Goal: Task Accomplishment & Management: Manage account settings

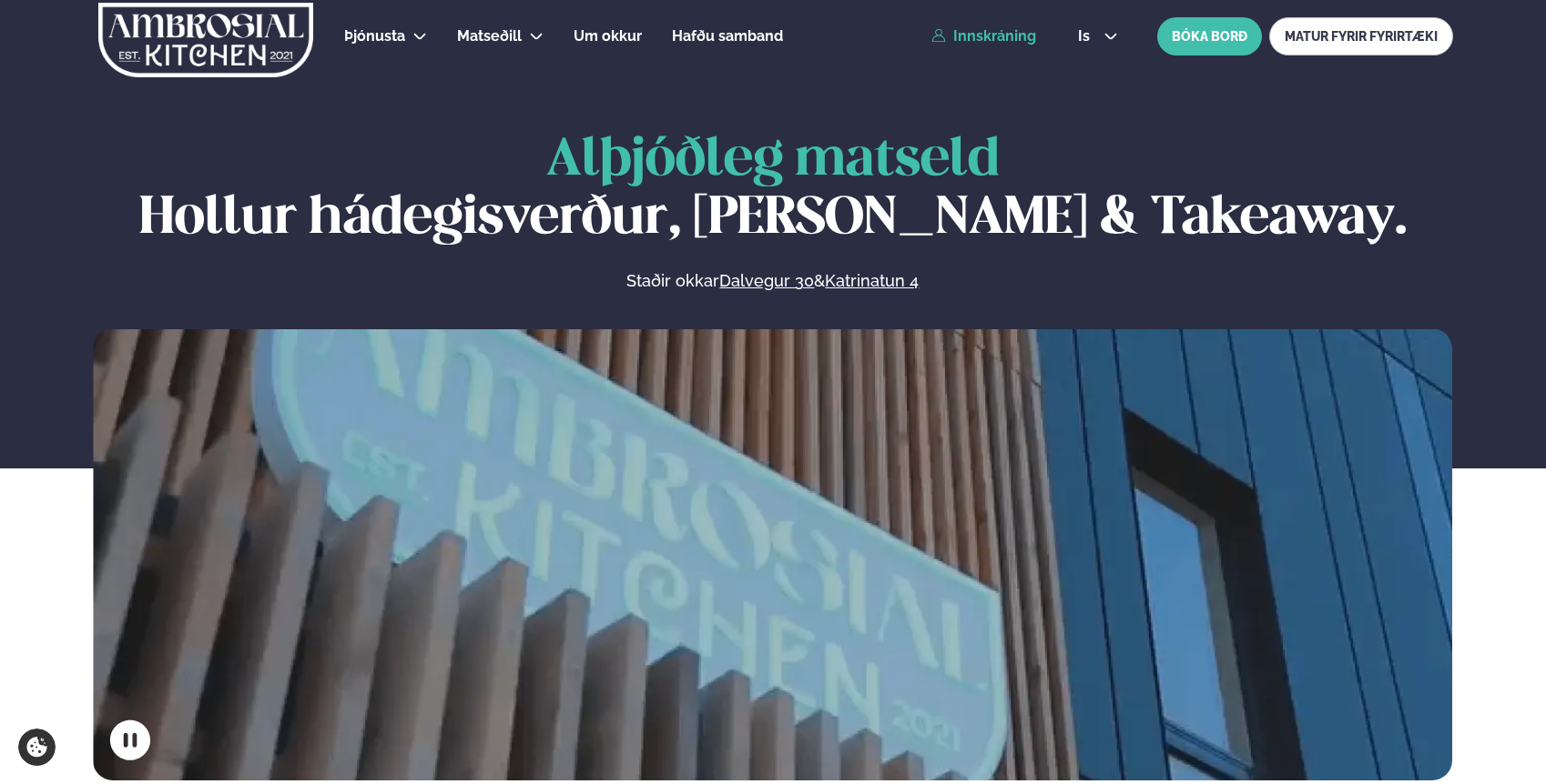
click at [978, 29] on link "Innskráning" at bounding box center [984, 36] width 105 height 16
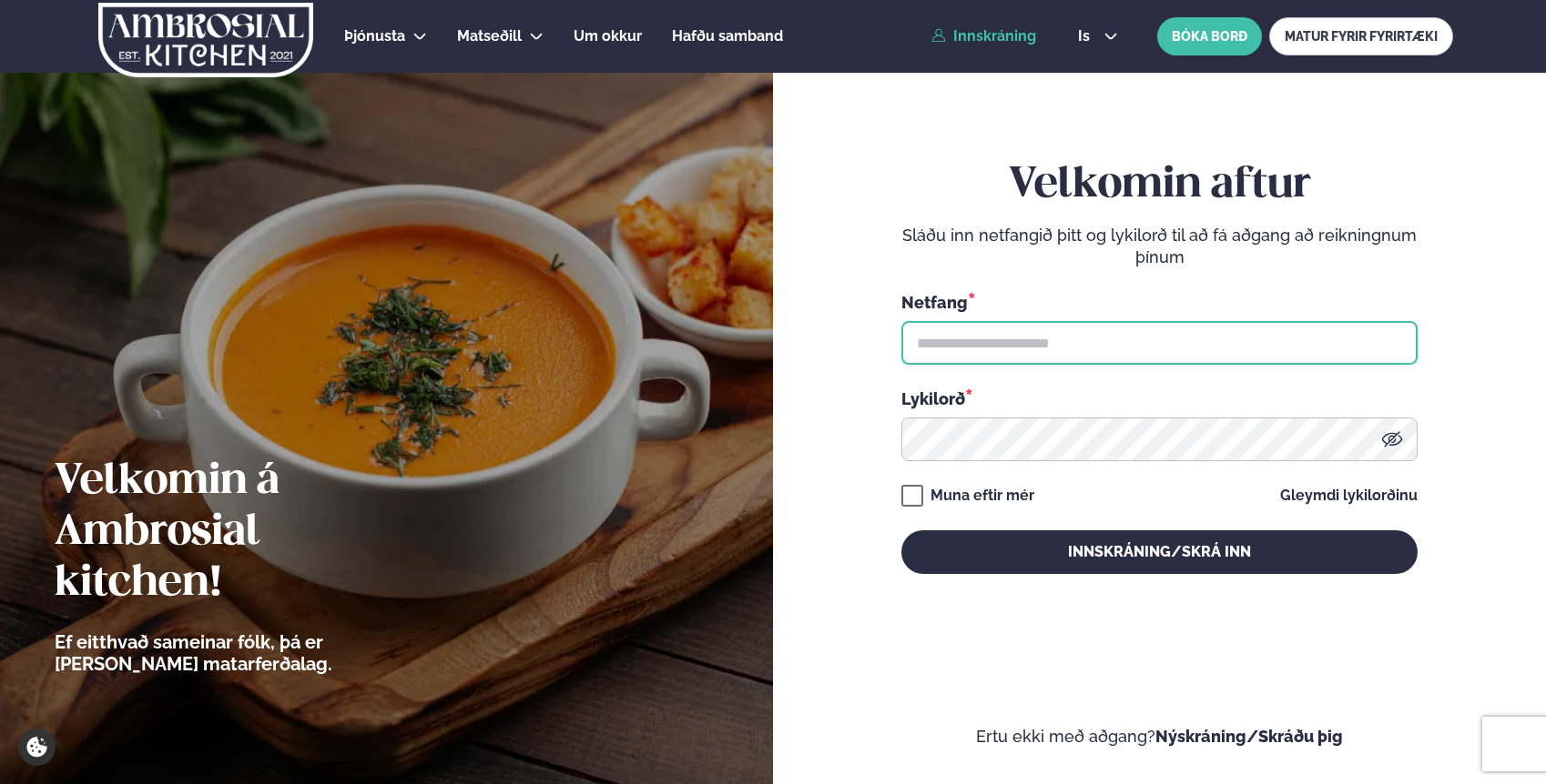
type input "**********"
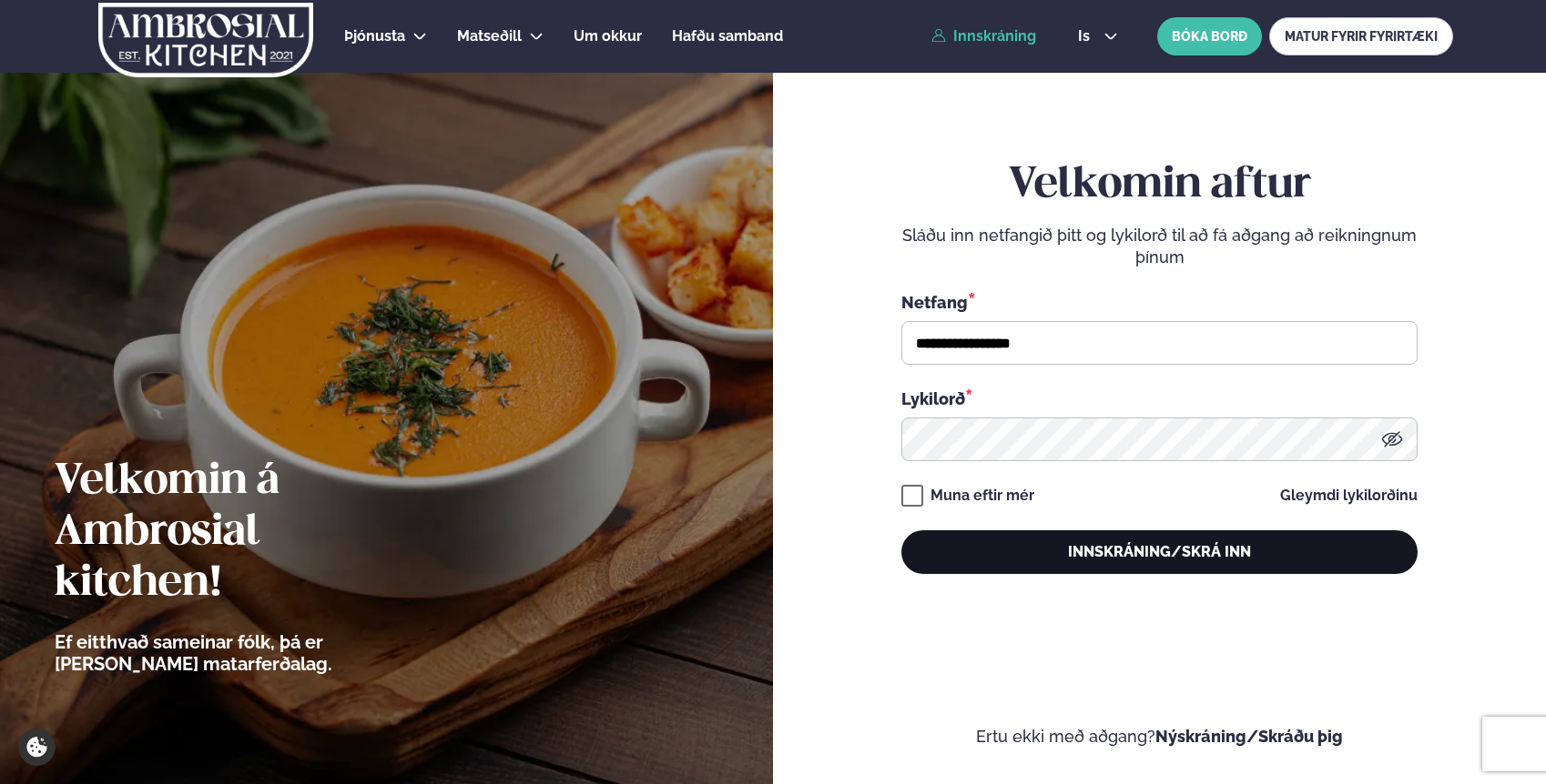
click at [990, 559] on button "Innskráning/Skrá inn" at bounding box center [1159, 552] width 516 height 44
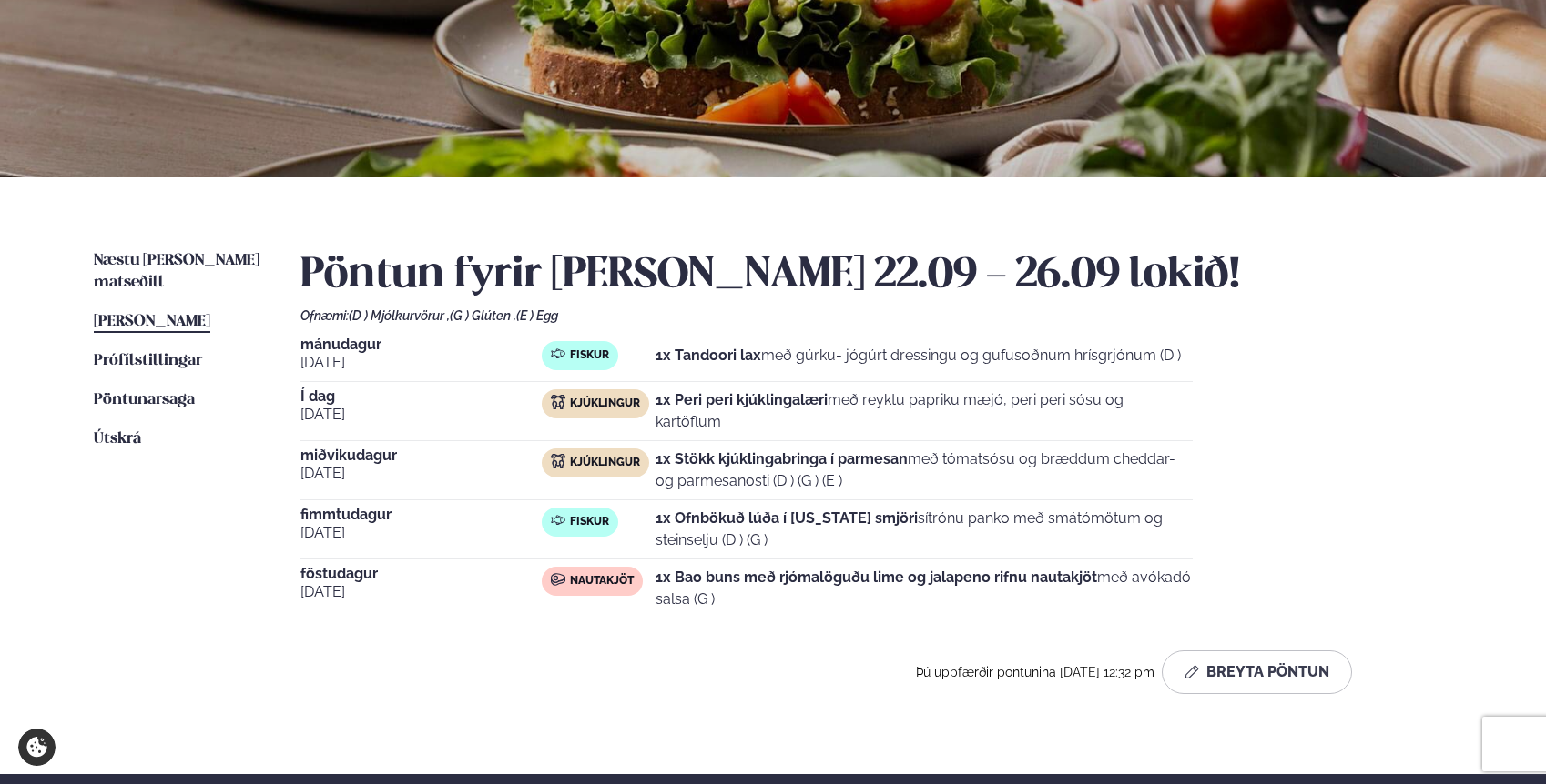
scroll to position [227, 0]
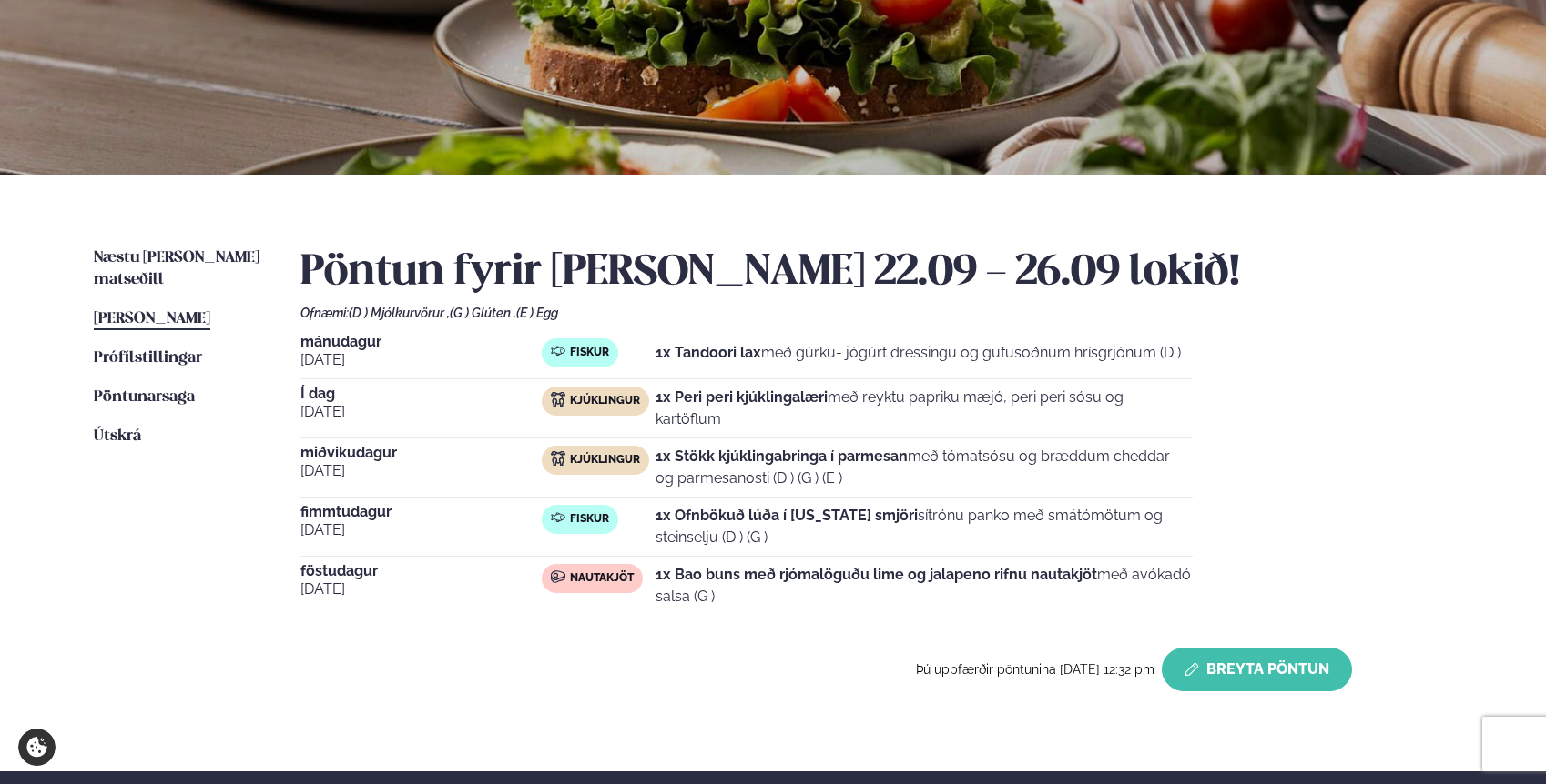
click at [1285, 664] on button "Breyta Pöntun" at bounding box center [1256, 670] width 190 height 44
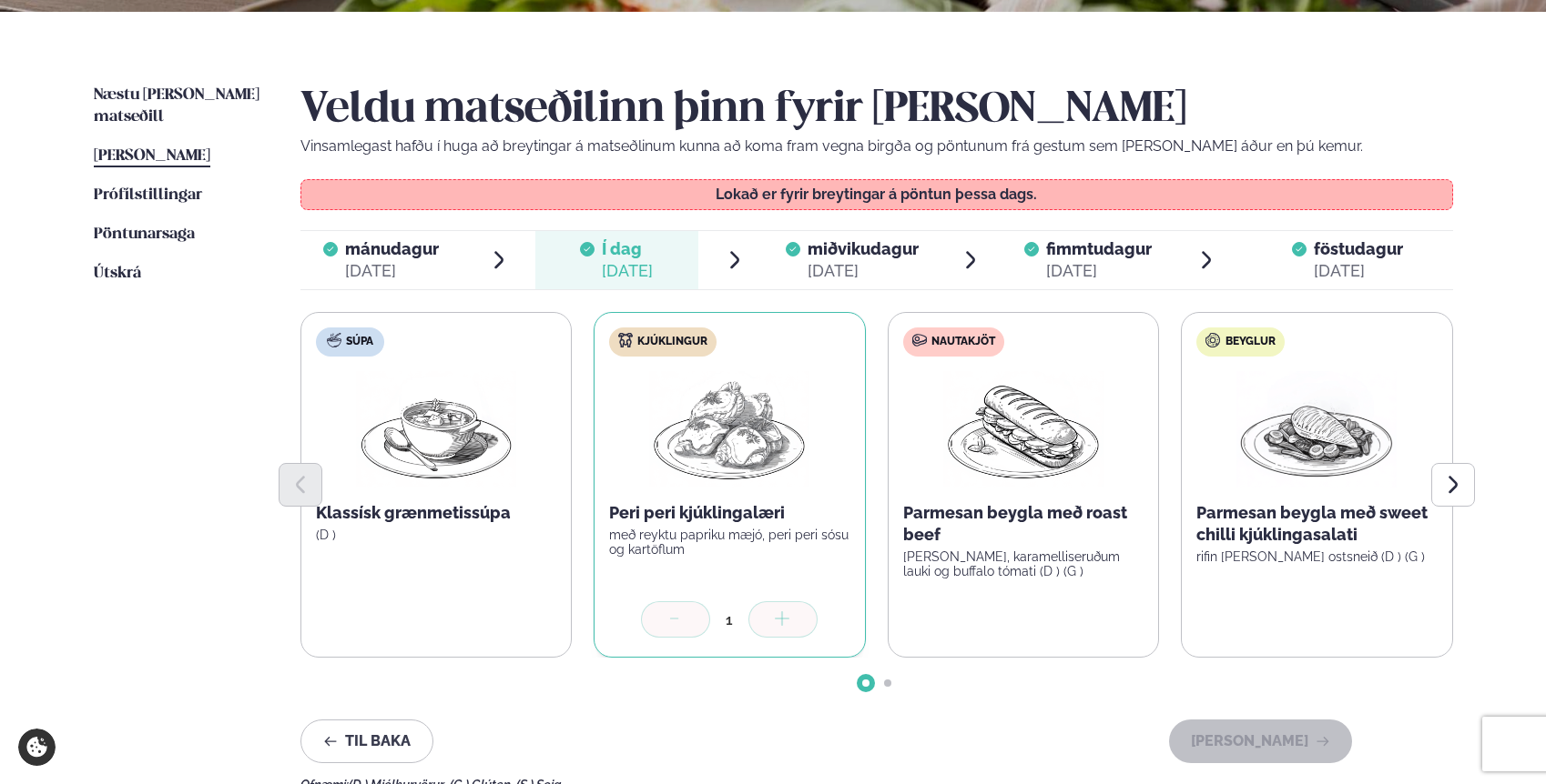
scroll to position [391, 0]
click at [877, 254] on span "miðvikudagur" at bounding box center [863, 248] width 111 height 19
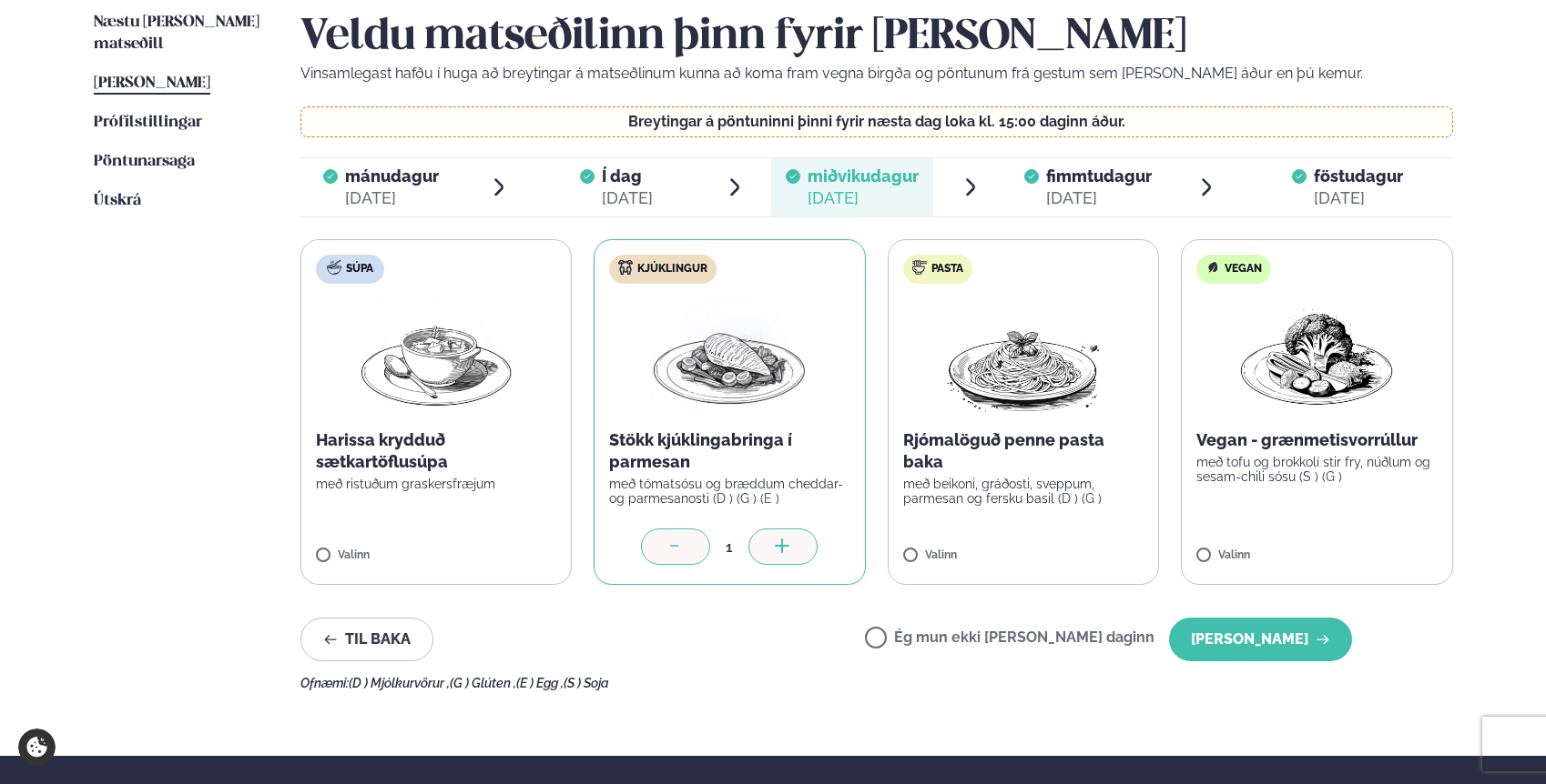
scroll to position [505, 0]
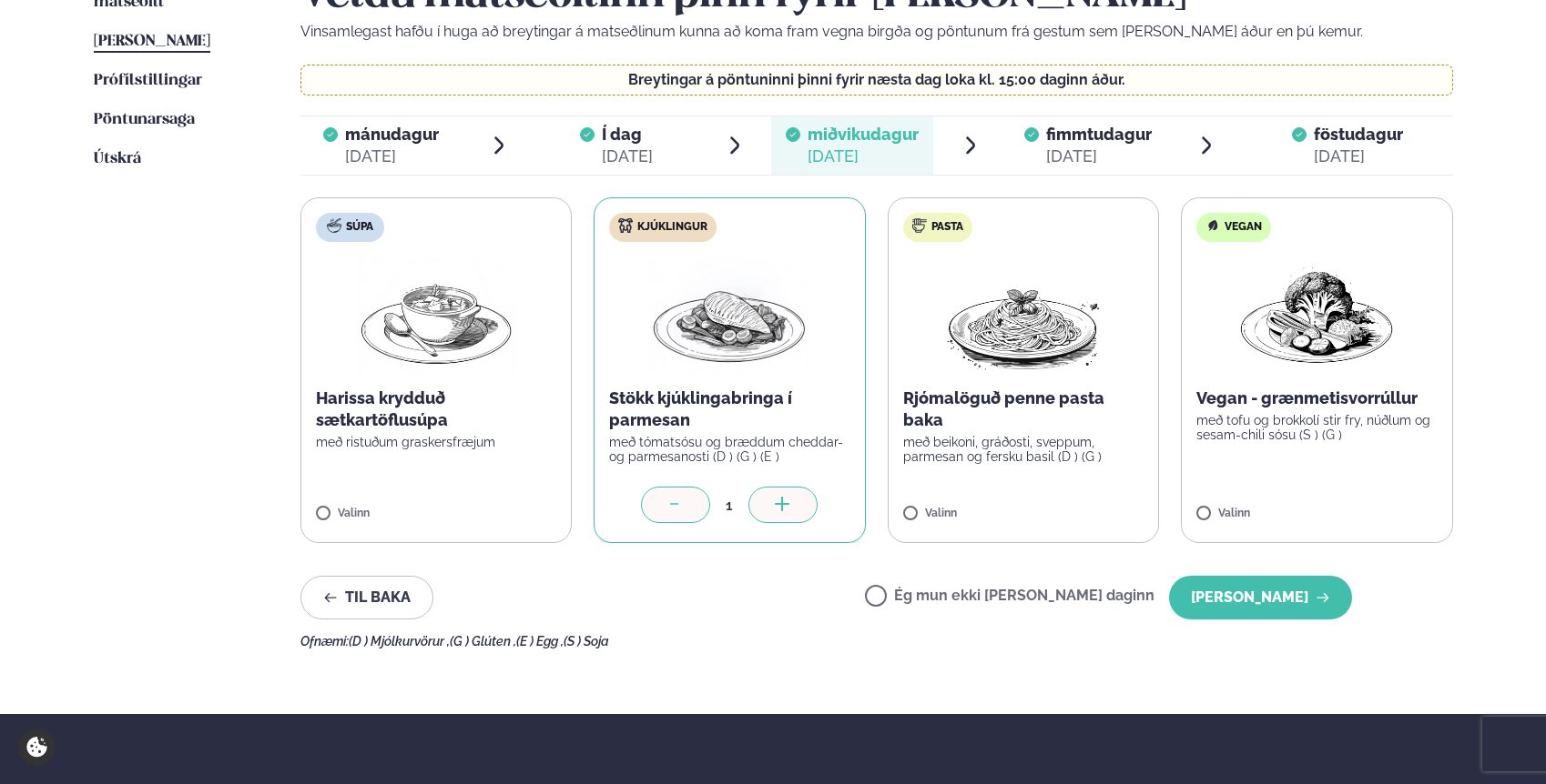
click at [938, 596] on label "Ég mun ekki [PERSON_NAME] daginn" at bounding box center [1009, 598] width 289 height 19
click at [1237, 609] on button "[PERSON_NAME]" at bounding box center [1261, 598] width 183 height 44
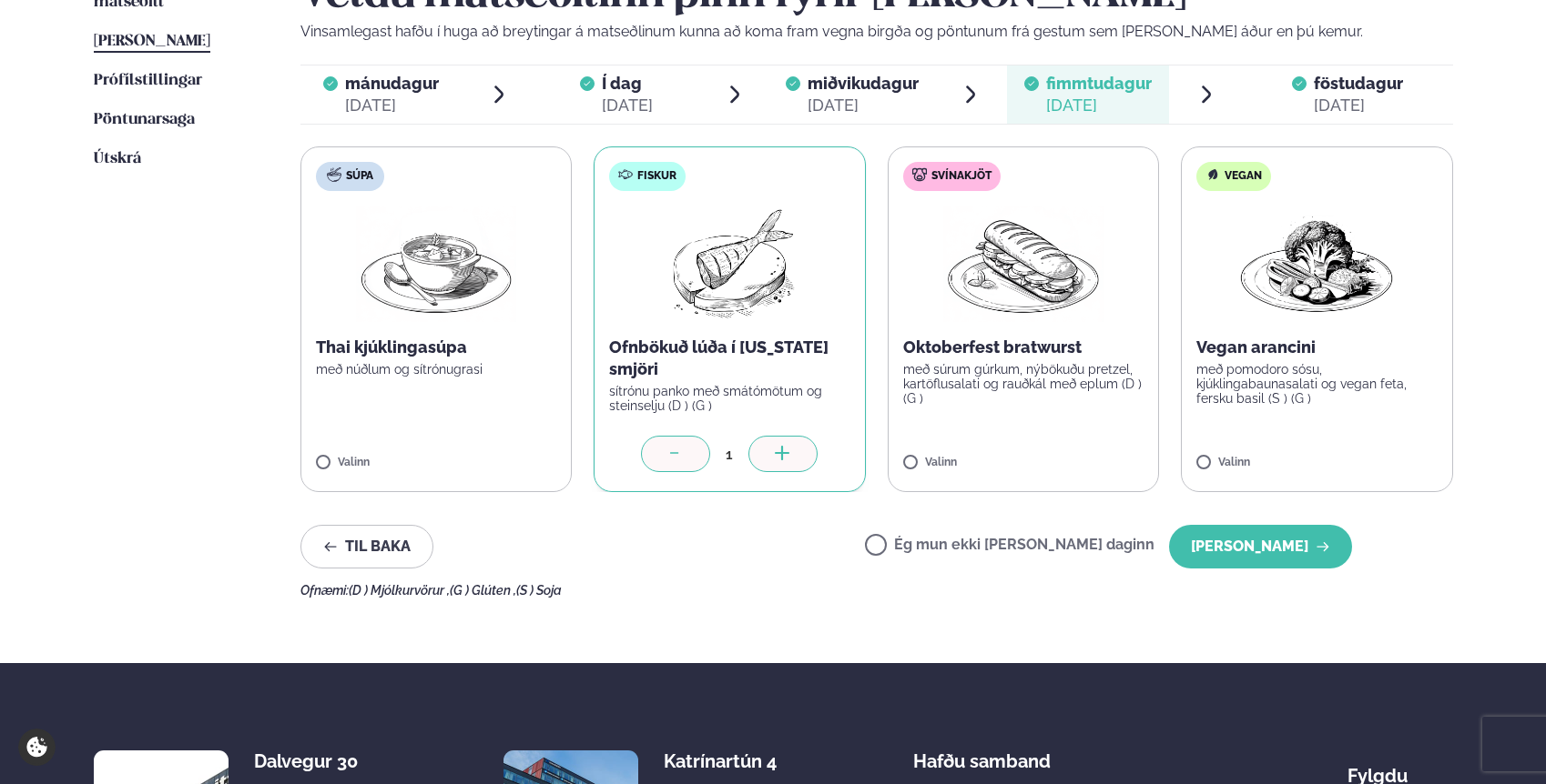
click at [849, 95] on div "[DATE]" at bounding box center [863, 105] width 111 height 22
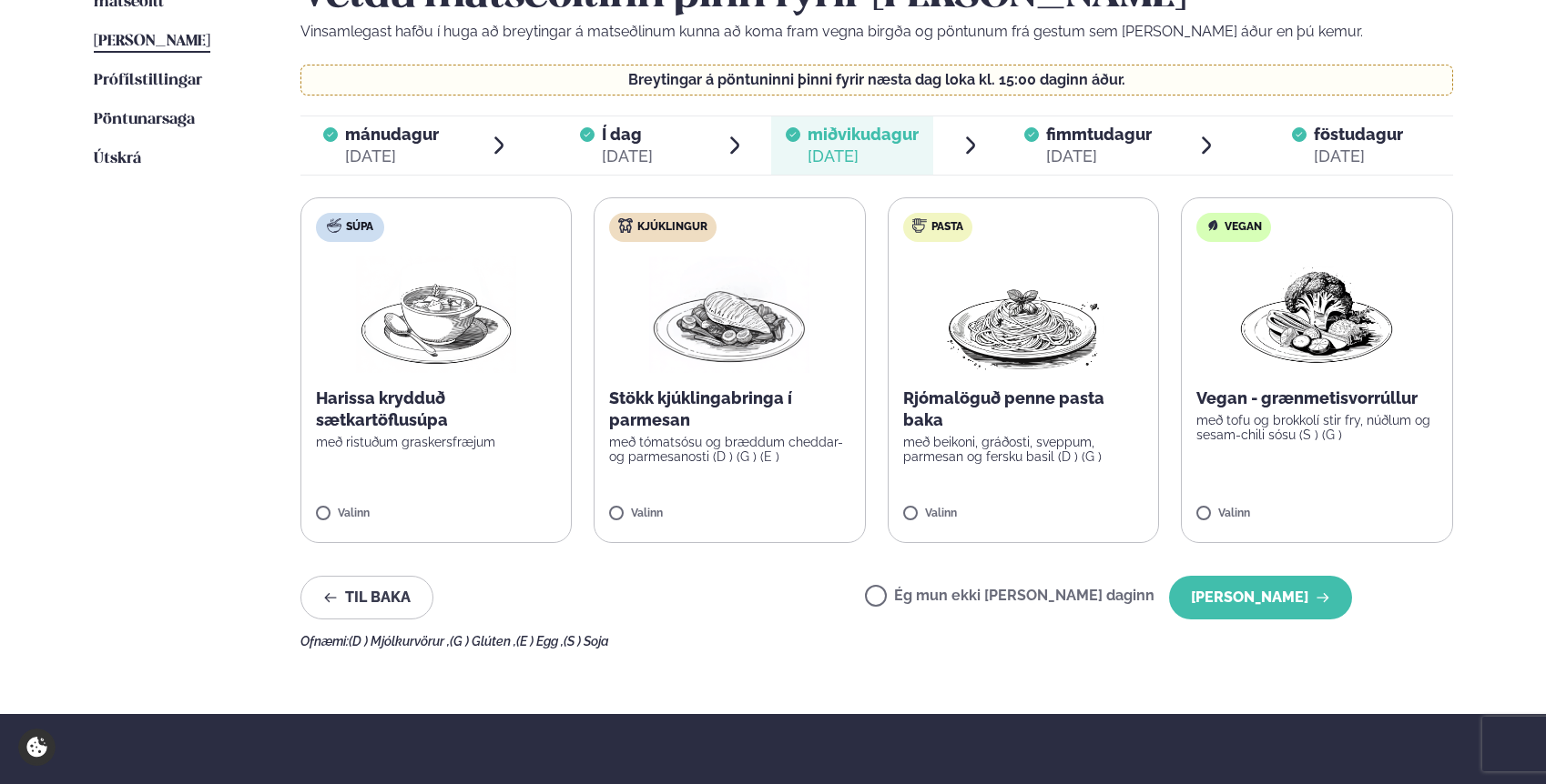
click at [1068, 150] on div "[DATE]" at bounding box center [1098, 156] width 106 height 22
